Goal: Transaction & Acquisition: Purchase product/service

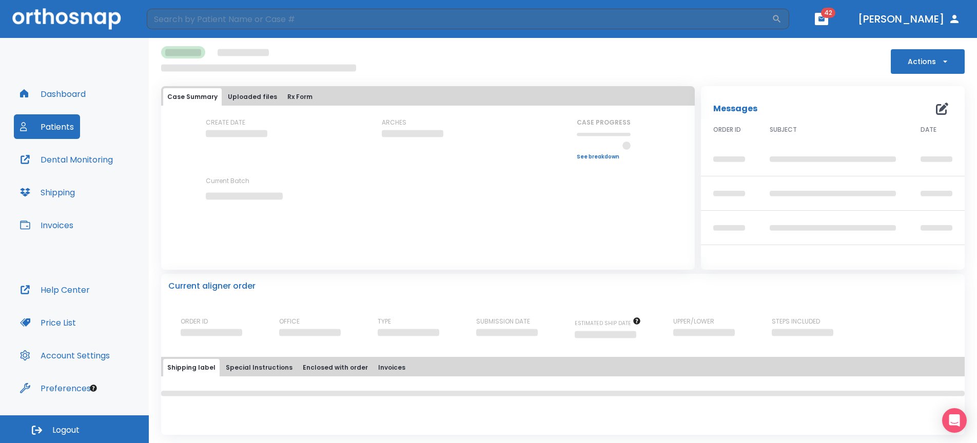
click at [67, 100] on button "Dashboard" at bounding box center [53, 94] width 78 height 25
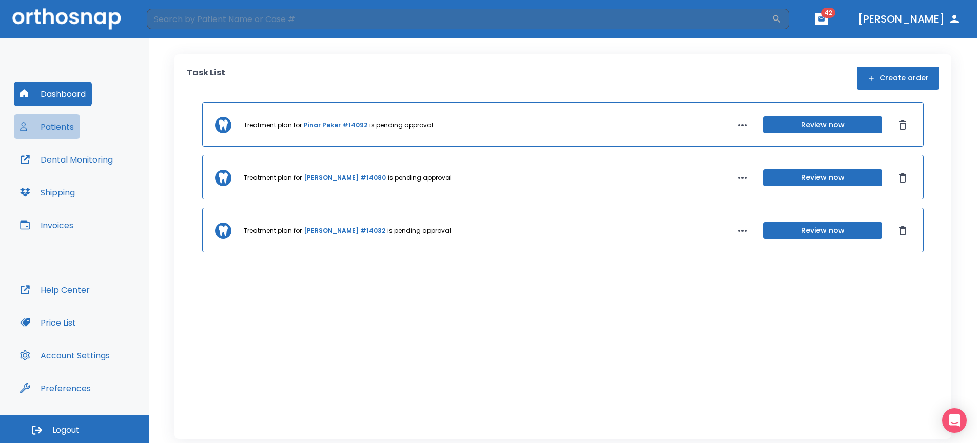
click at [61, 128] on button "Patients" at bounding box center [47, 126] width 66 height 25
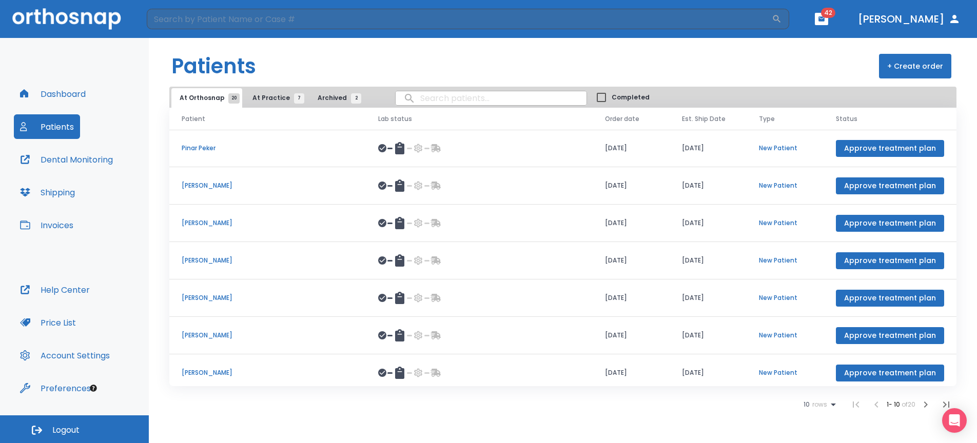
click at [276, 91] on button "At Practice 7" at bounding box center [275, 98] width 63 height 20
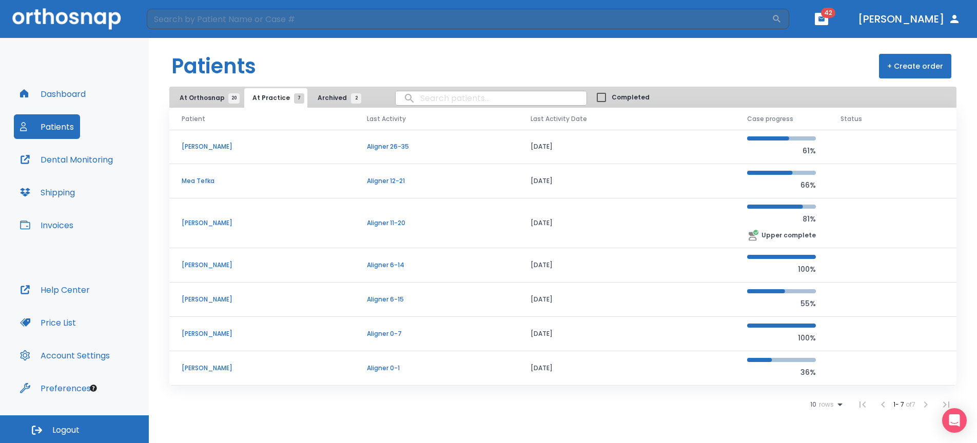
click at [65, 225] on button "Invoices" at bounding box center [47, 225] width 66 height 25
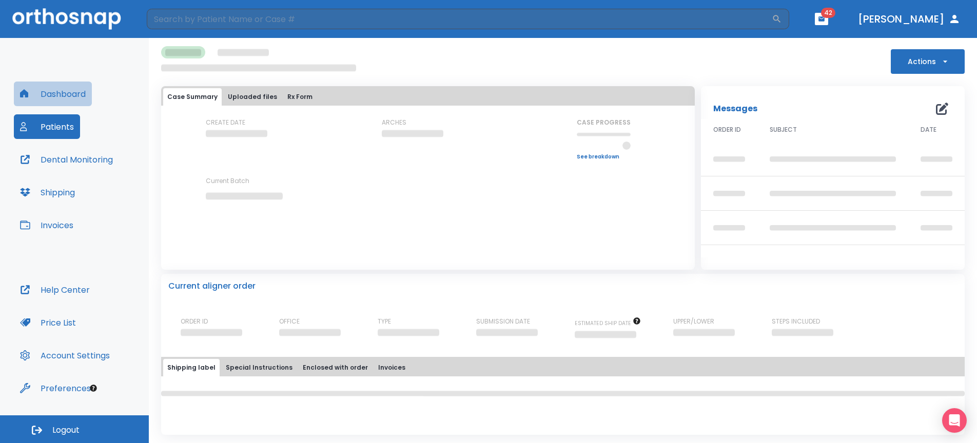
click at [74, 97] on button "Dashboard" at bounding box center [53, 94] width 78 height 25
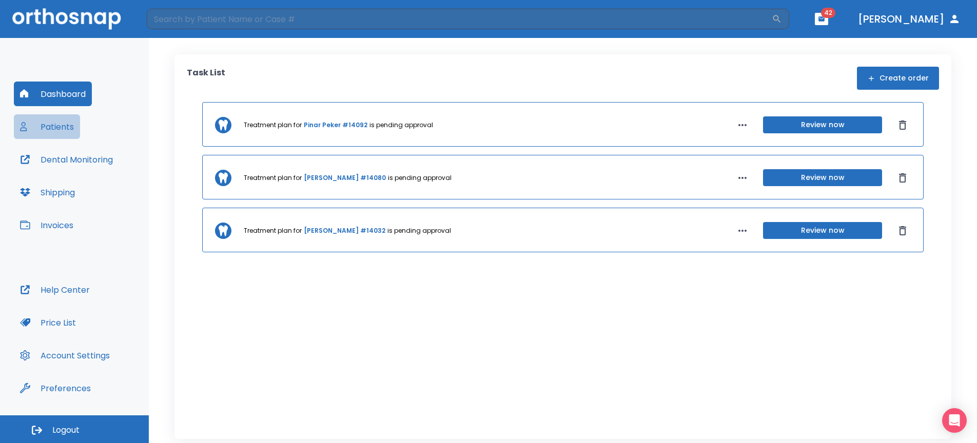
click at [71, 130] on button "Patients" at bounding box center [47, 126] width 66 height 25
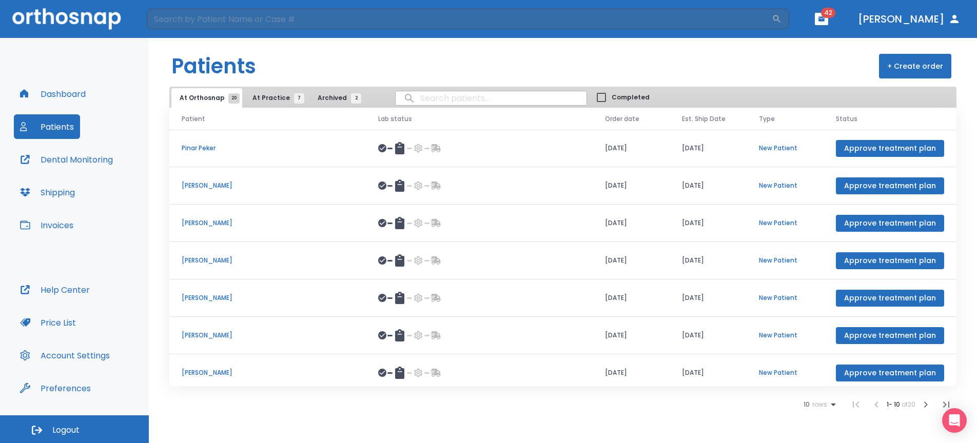
click at [265, 95] on span "At Practice 7" at bounding box center [275, 97] width 47 height 9
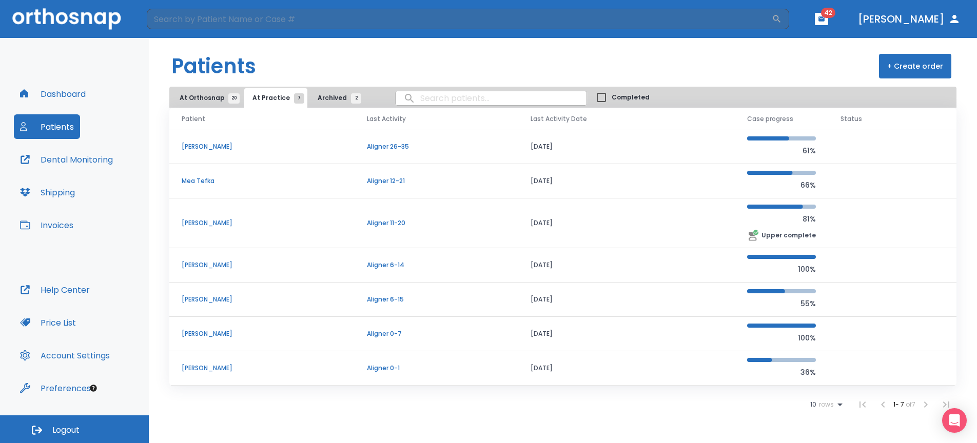
click at [430, 369] on p "Aligner 0-1" at bounding box center [436, 368] width 139 height 9
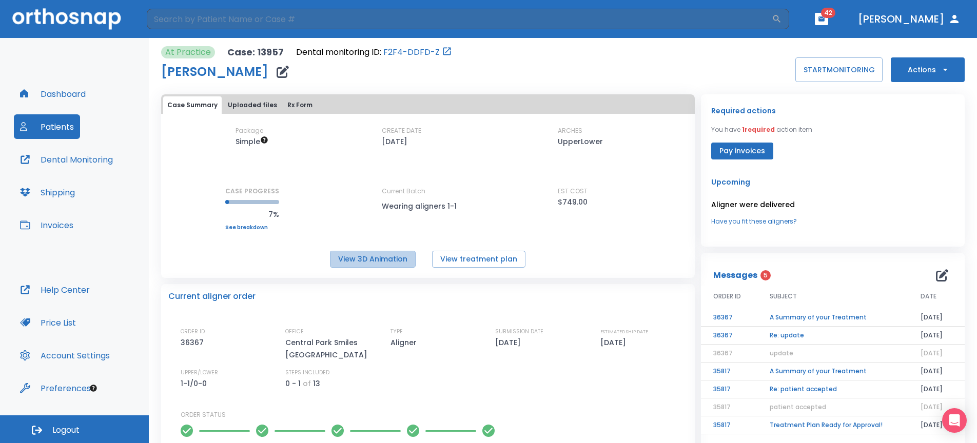
click at [379, 251] on button "View 3D Animation" at bounding box center [373, 259] width 86 height 17
click at [60, 230] on button "Invoices" at bounding box center [47, 225] width 66 height 25
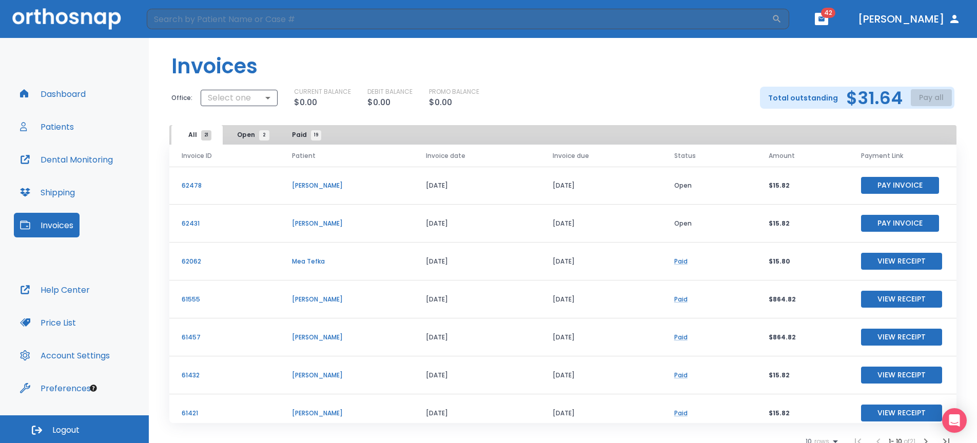
click at [315, 222] on p "[PERSON_NAME]" at bounding box center [346, 223] width 109 height 9
click at [675, 218] on td "Open" at bounding box center [709, 224] width 95 height 38
click at [319, 226] on p "[PERSON_NAME]" at bounding box center [346, 223] width 109 height 9
click at [301, 231] on td "[PERSON_NAME]" at bounding box center [347, 224] width 134 height 38
click at [67, 89] on button "Dashboard" at bounding box center [53, 94] width 78 height 25
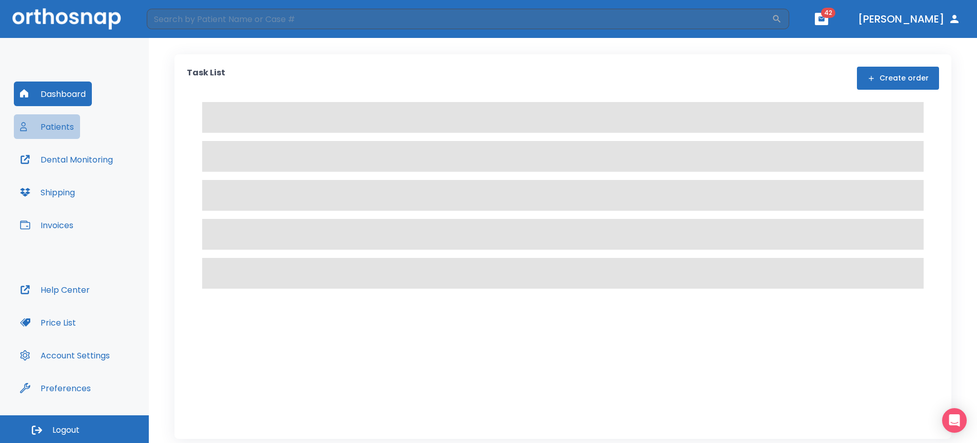
click at [62, 133] on button "Patients" at bounding box center [47, 126] width 66 height 25
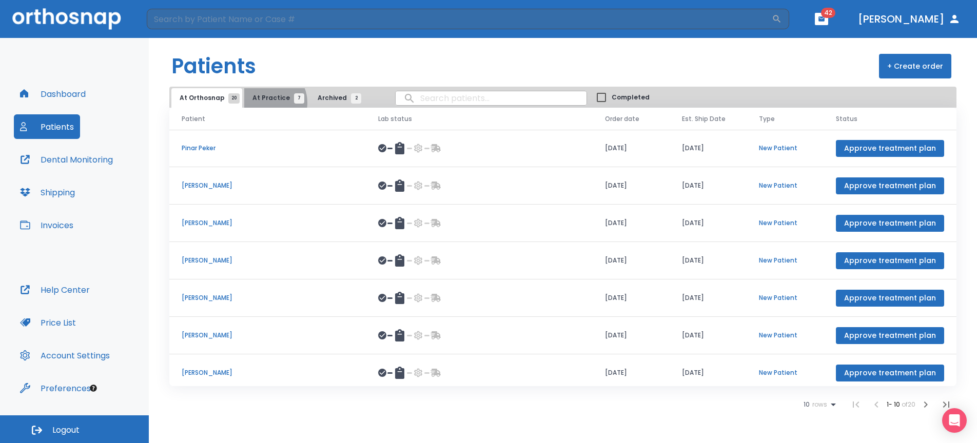
click at [264, 103] on button "At Practice 7" at bounding box center [275, 98] width 63 height 20
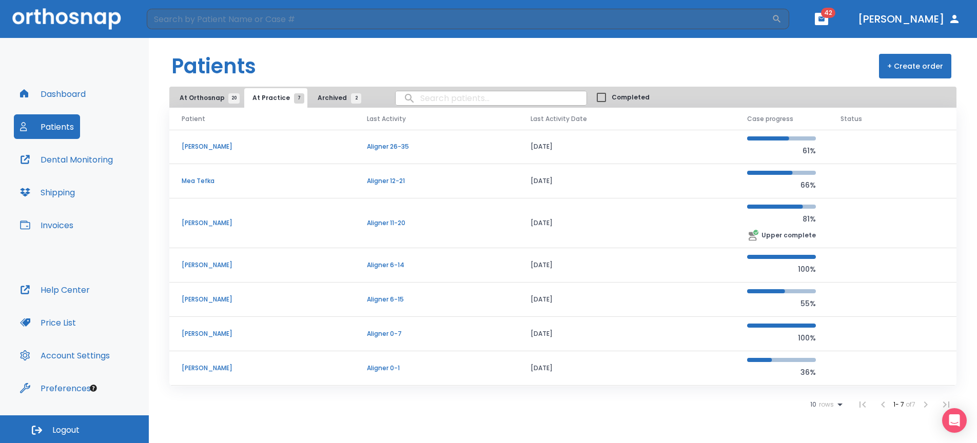
click at [202, 362] on td "[PERSON_NAME]" at bounding box center [261, 369] width 185 height 34
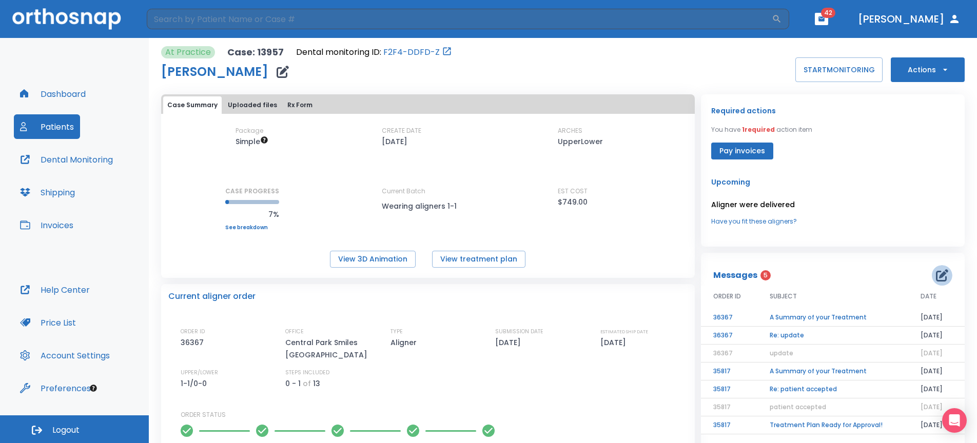
click at [936, 276] on icon "button" at bounding box center [942, 275] width 12 height 12
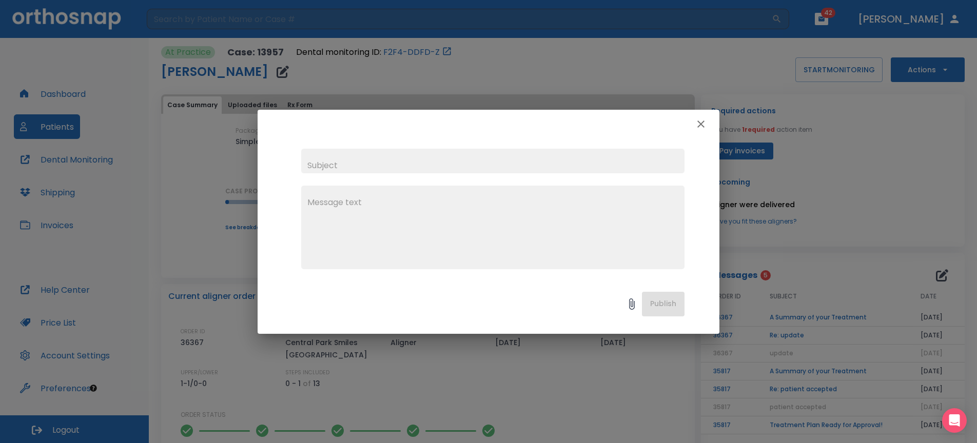
click at [341, 163] on input "text" at bounding box center [492, 161] width 383 height 25
click at [322, 166] on input "accpted tx" at bounding box center [492, 161] width 383 height 25
type input "accepted tx"
click at [344, 206] on textarea at bounding box center [492, 232] width 371 height 71
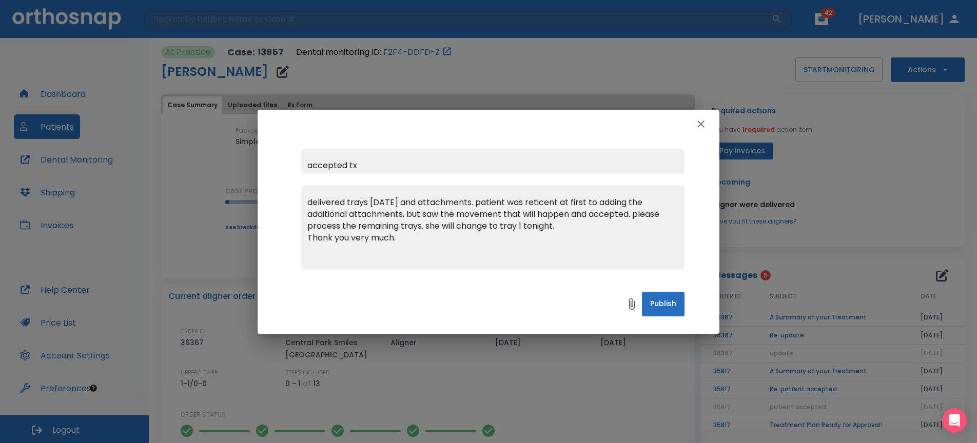
type textarea "delivered trays today and attachments. patient was reticent at first to adding …"
click at [676, 306] on button "Publish" at bounding box center [663, 304] width 43 height 25
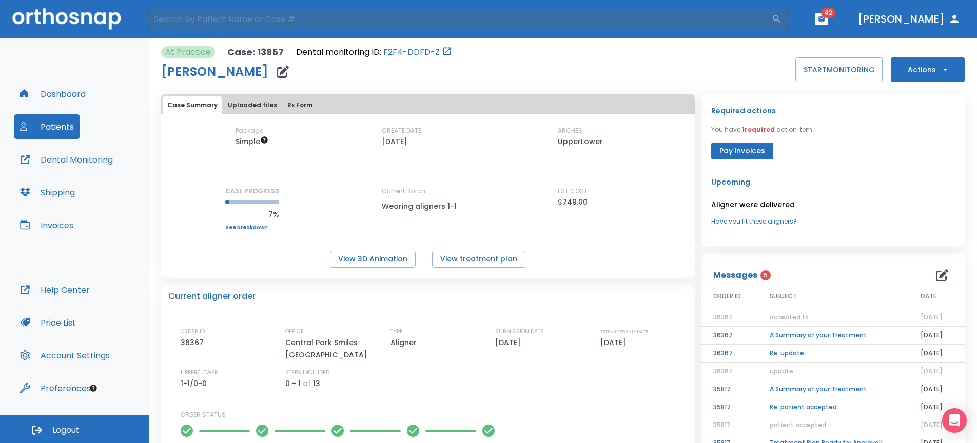
click at [59, 225] on button "Invoices" at bounding box center [47, 225] width 66 height 25
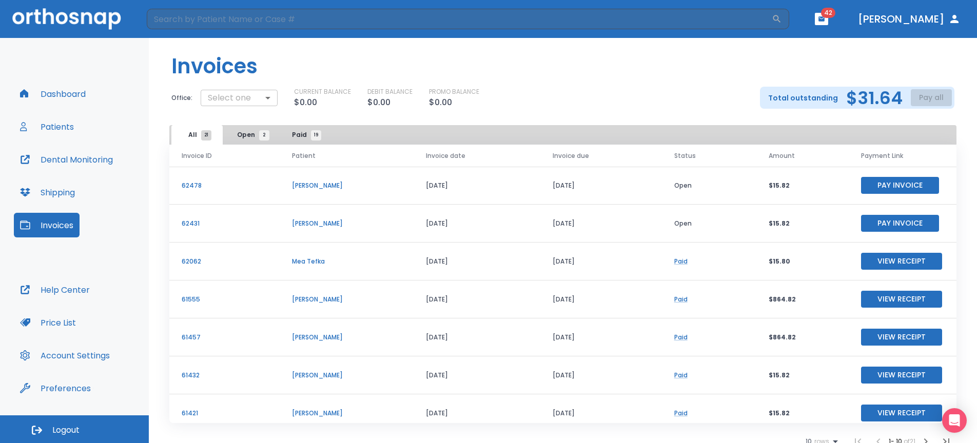
click at [249, 94] on body "​ 42 Dr. Schneider Dashboard Patients Dental Monitoring Shipping Invoices Help …" at bounding box center [488, 221] width 977 height 443
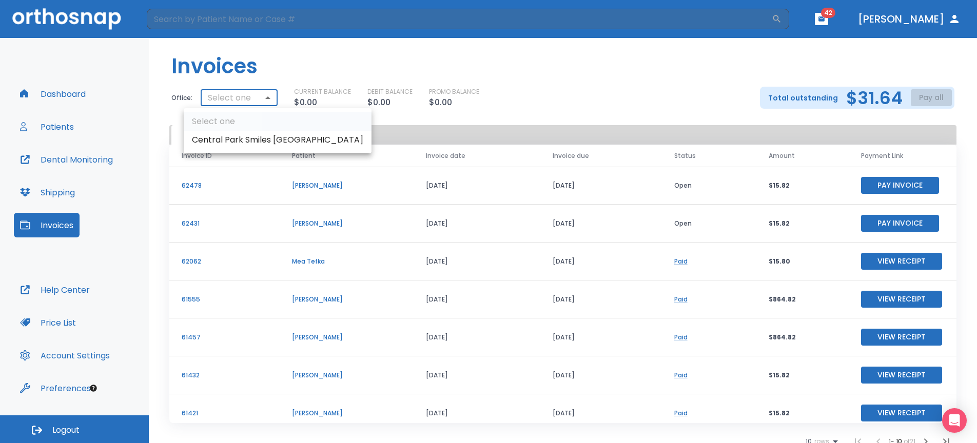
click at [247, 142] on li "Central Park Smiles NY" at bounding box center [278, 140] width 188 height 18
type input "2878"
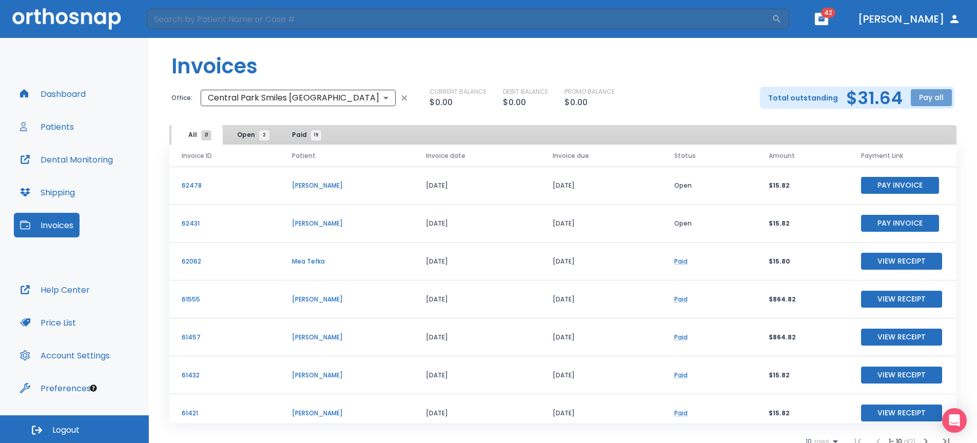
click at [930, 96] on button "Pay all" at bounding box center [931, 97] width 41 height 17
click at [918, 128] on li "Pay by CC or Bank account" at bounding box center [920, 123] width 103 height 26
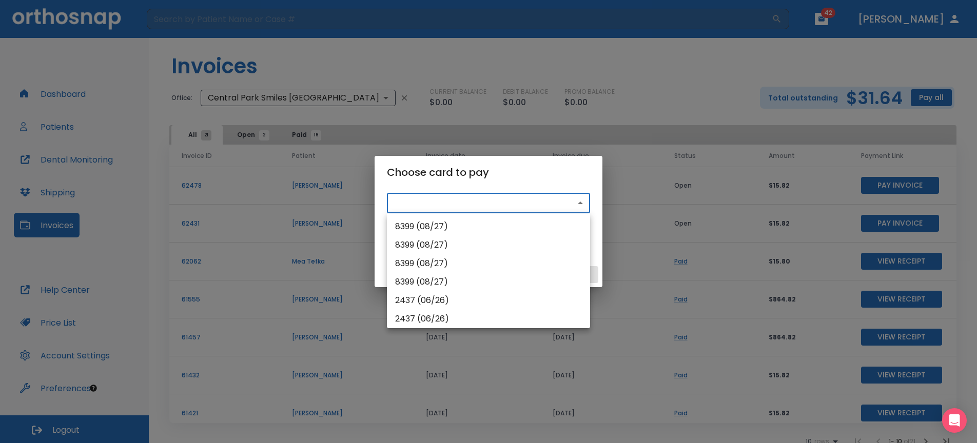
click at [470, 202] on body "​ 42 Dr. Schneider Dashboard Patients Dental Monitoring Shipping Invoices Help …" at bounding box center [488, 221] width 977 height 443
click at [457, 226] on li "8399 (08/27)" at bounding box center [488, 227] width 203 height 18
type input "pm_1RvdHdHMfdBZStQ1OKjKuLXo"
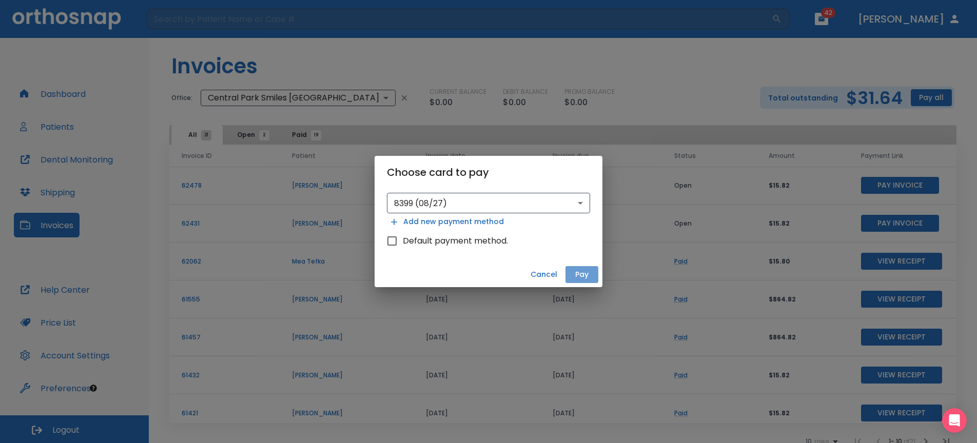
click at [582, 275] on button "Pay" at bounding box center [582, 274] width 33 height 17
